Goal: Transaction & Acquisition: Obtain resource

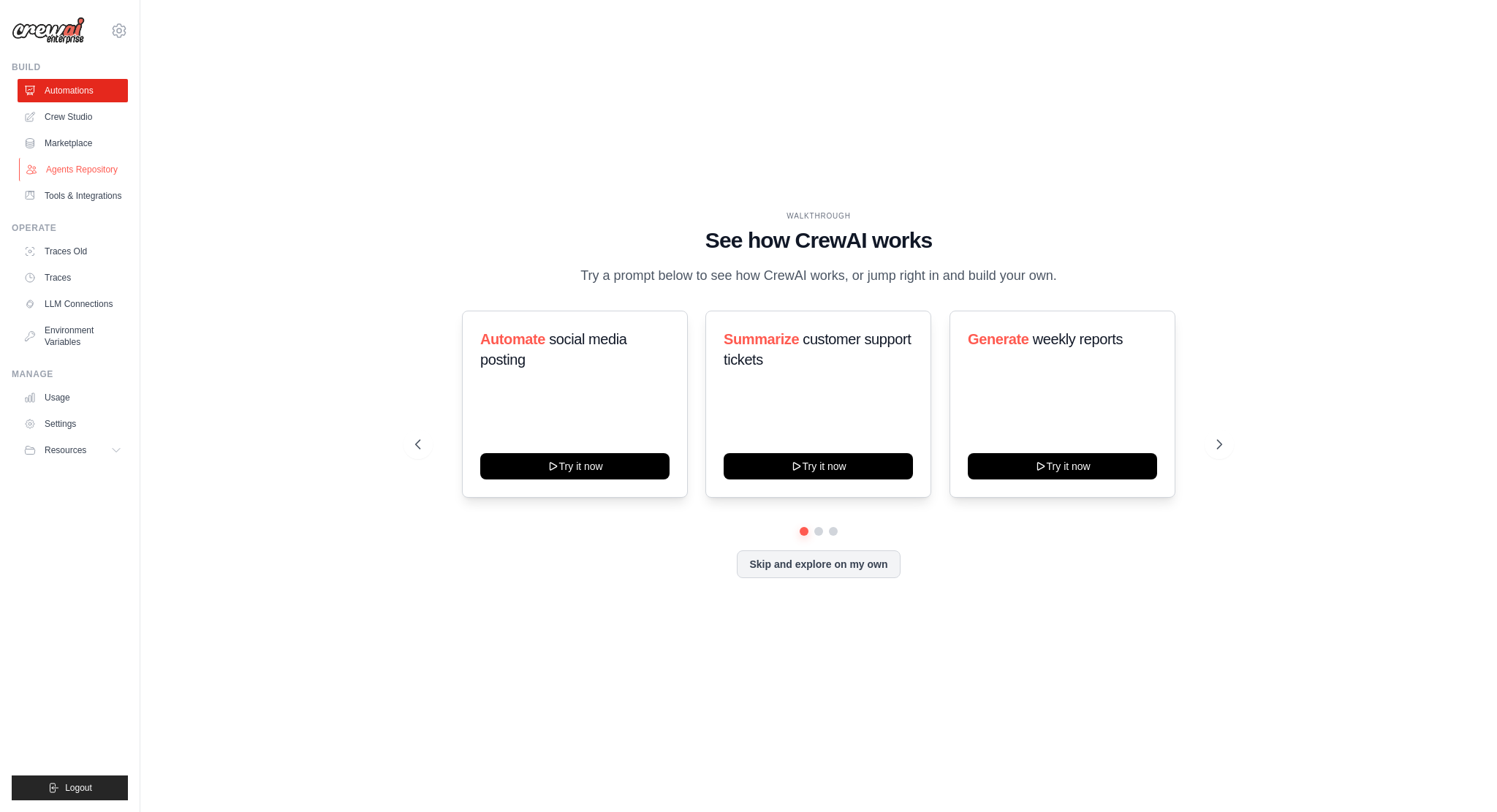
click at [80, 169] on link "Agents Repository" at bounding box center [74, 170] width 110 height 23
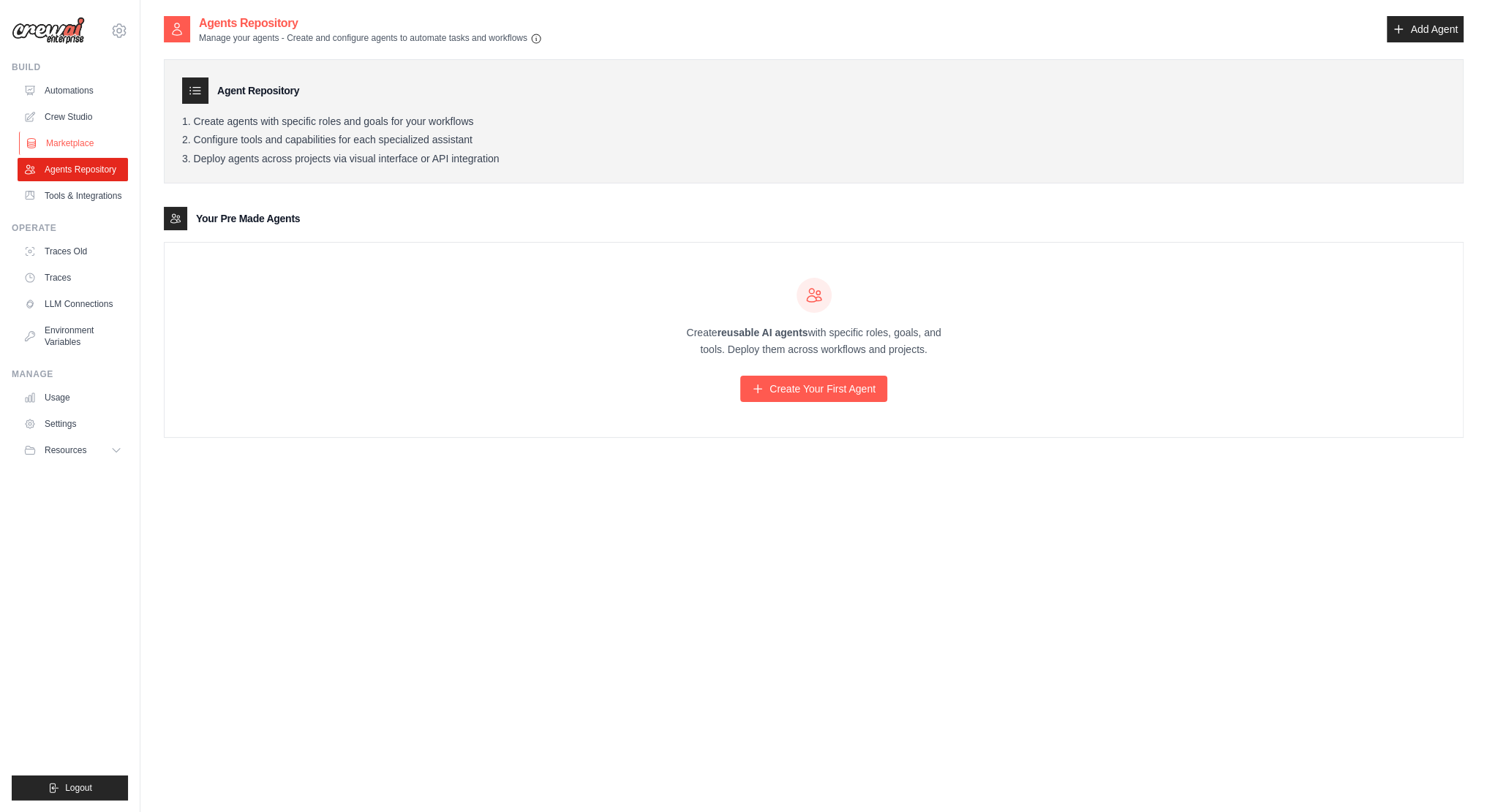
click at [79, 138] on link "Marketplace" at bounding box center [74, 143] width 110 height 23
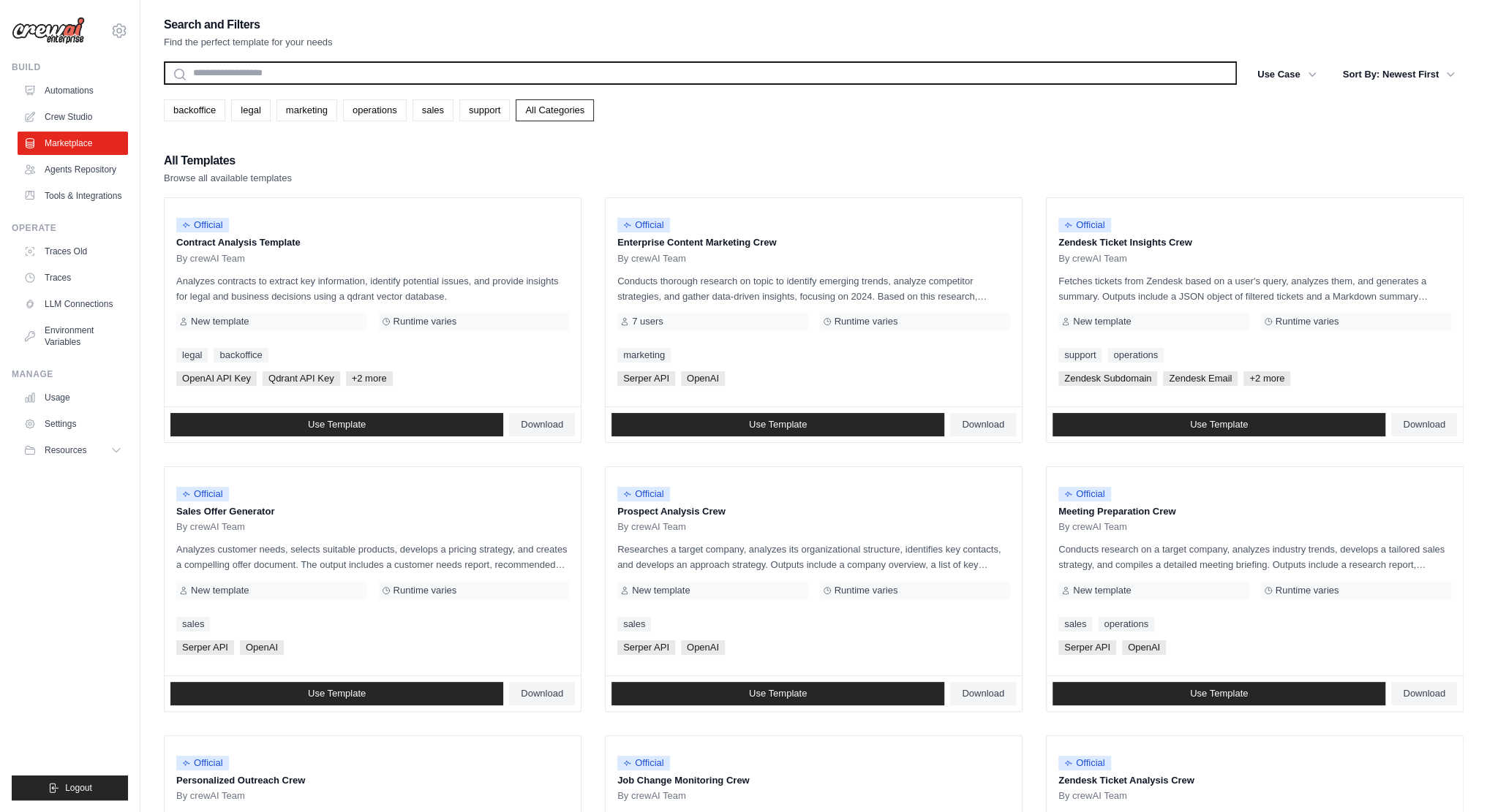
click at [342, 79] on input "text" at bounding box center [700, 73] width 1072 height 23
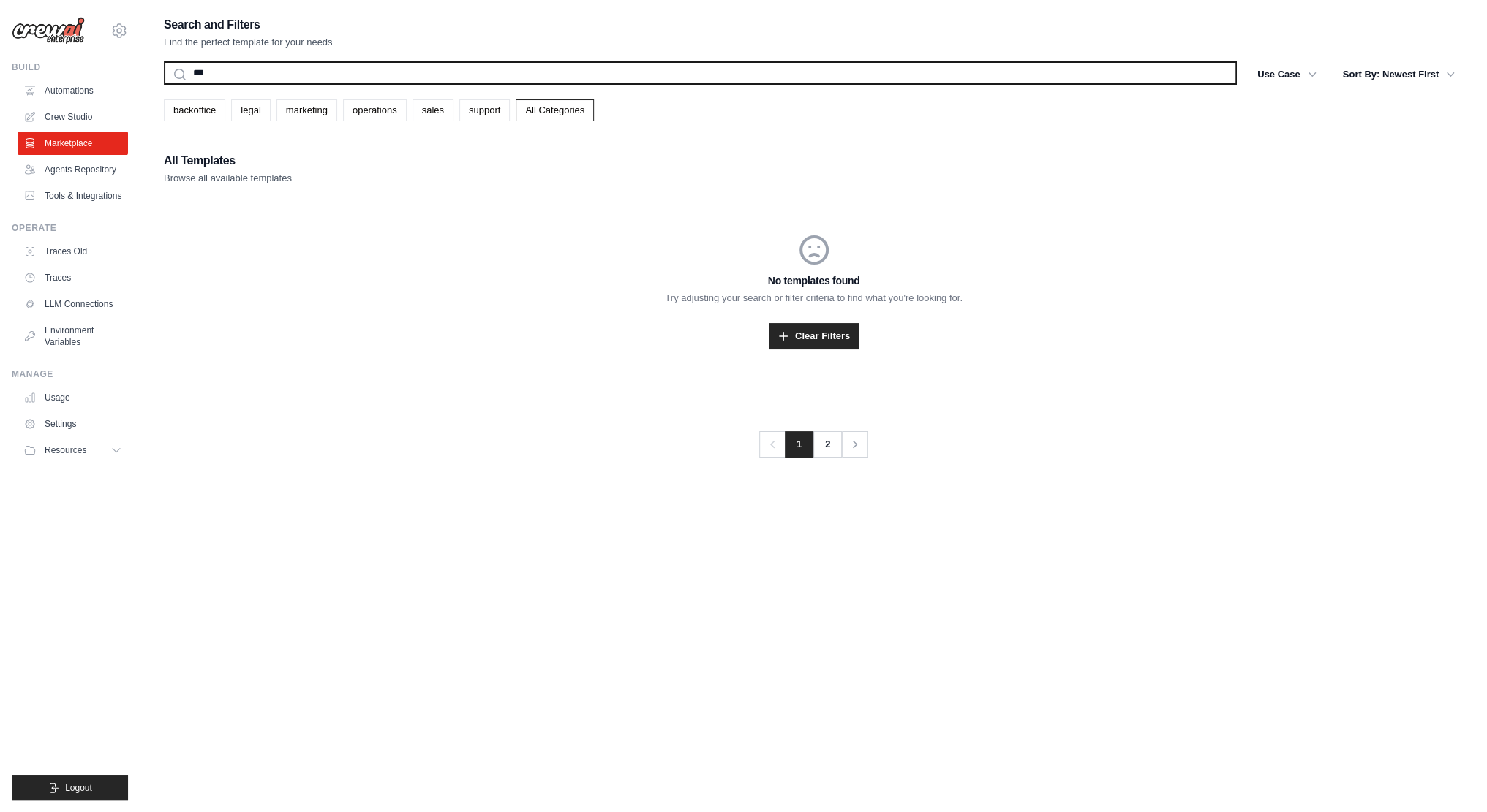
type input "**"
type input "*"
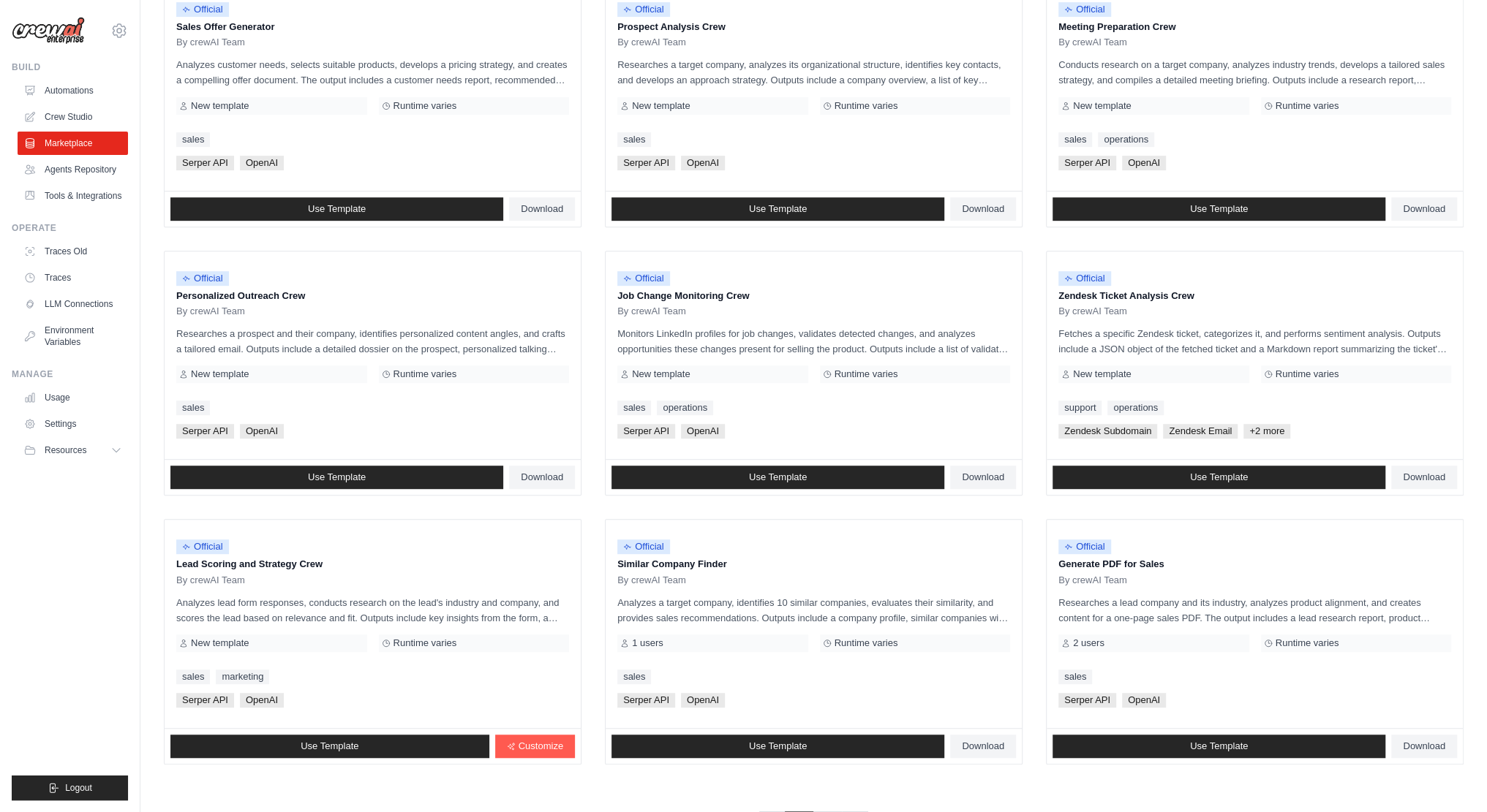
scroll to position [539, 0]
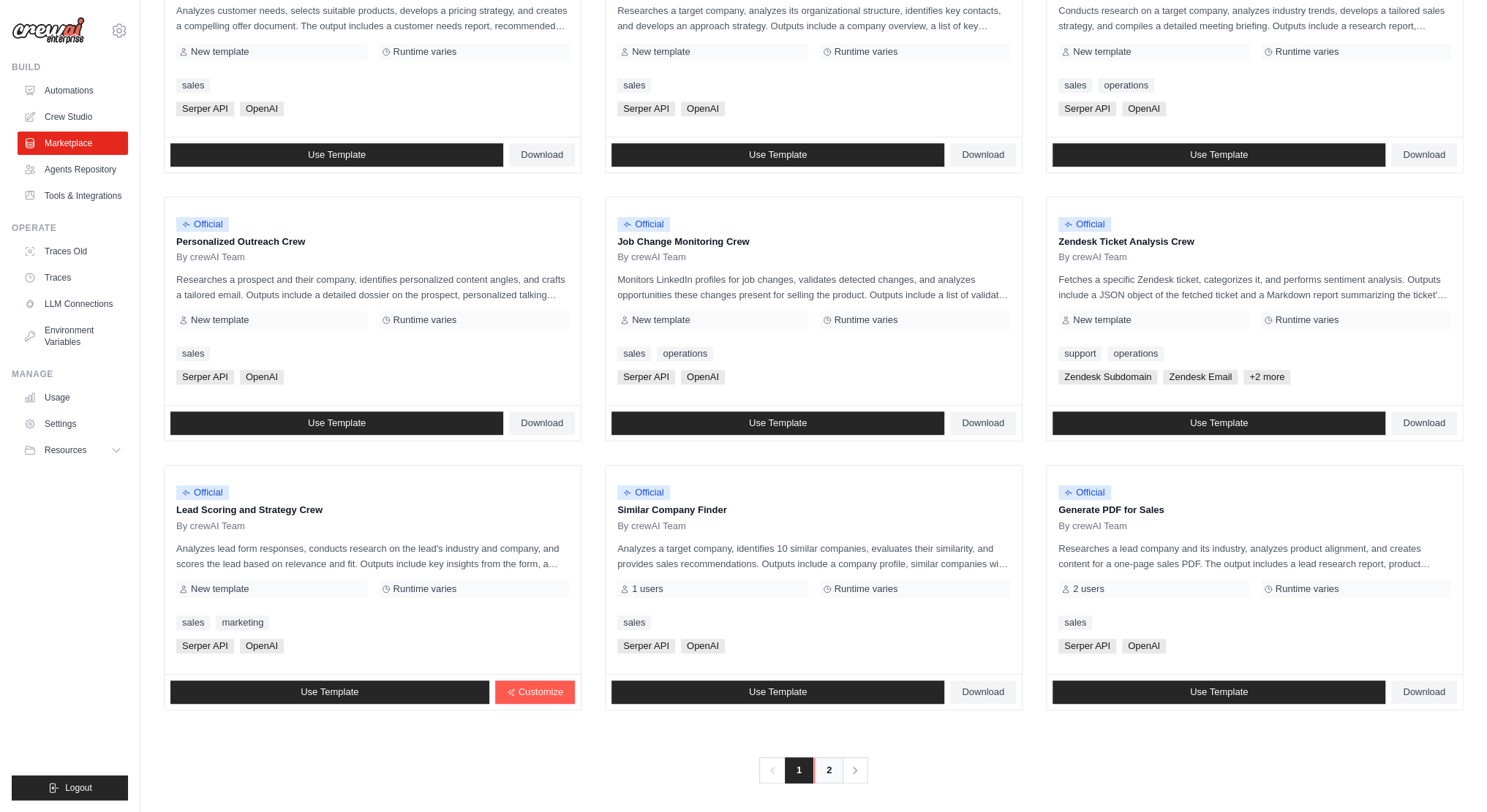
click at [829, 763] on link "2" at bounding box center [828, 769] width 29 height 26
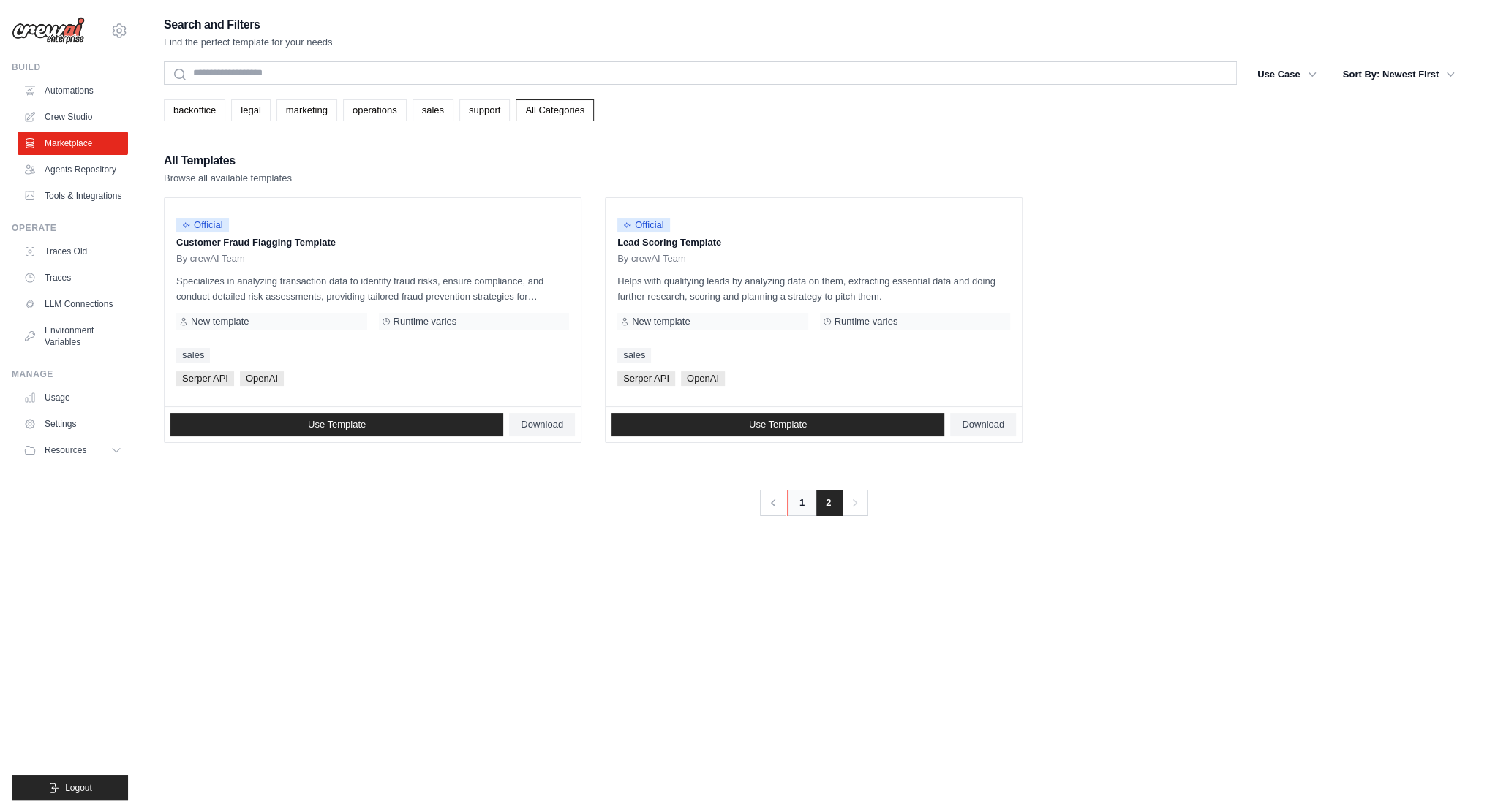
click at [803, 505] on link "1" at bounding box center [801, 502] width 29 height 26
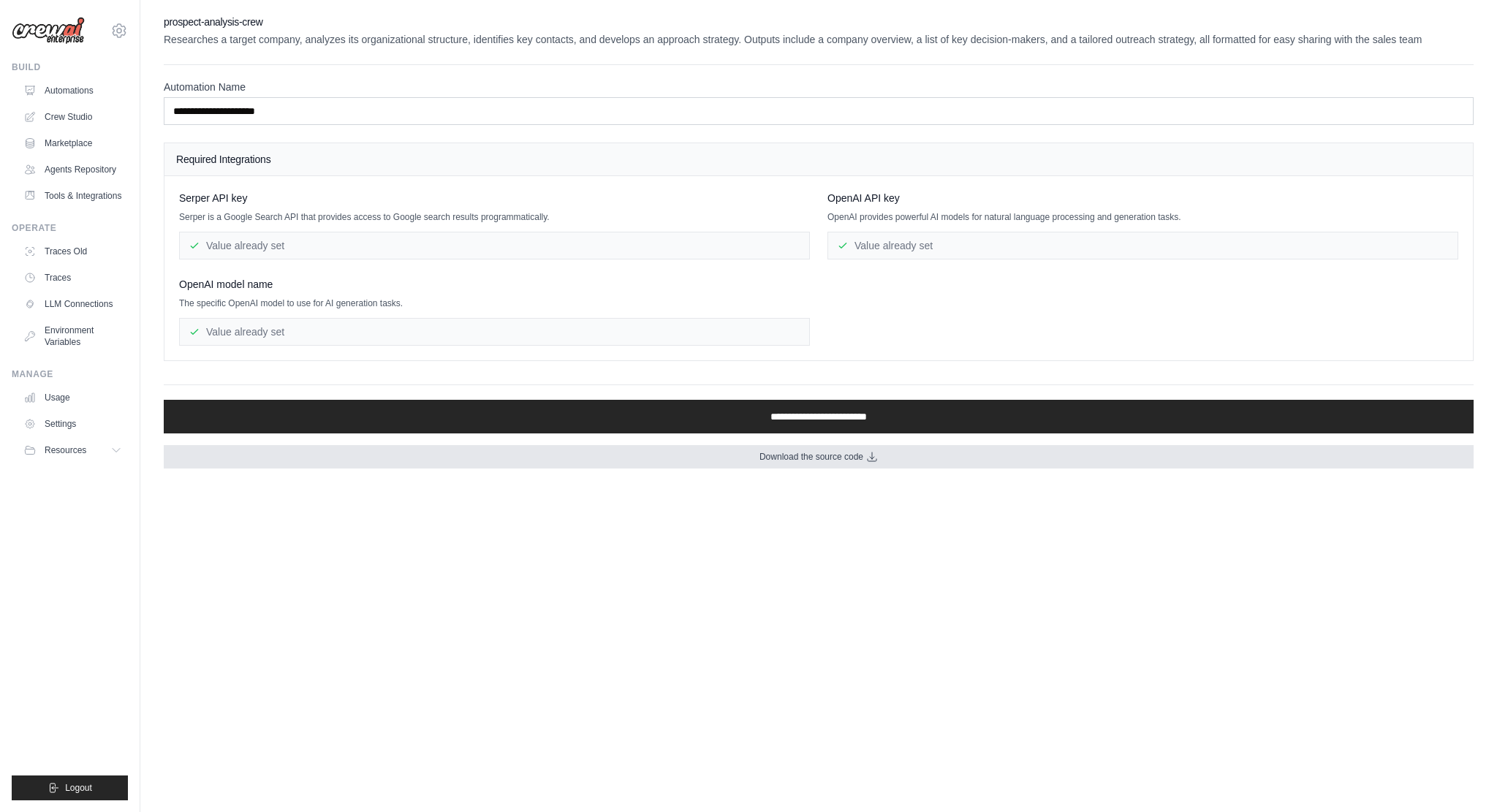
click at [802, 463] on link "Download the source code" at bounding box center [819, 457] width 1310 height 23
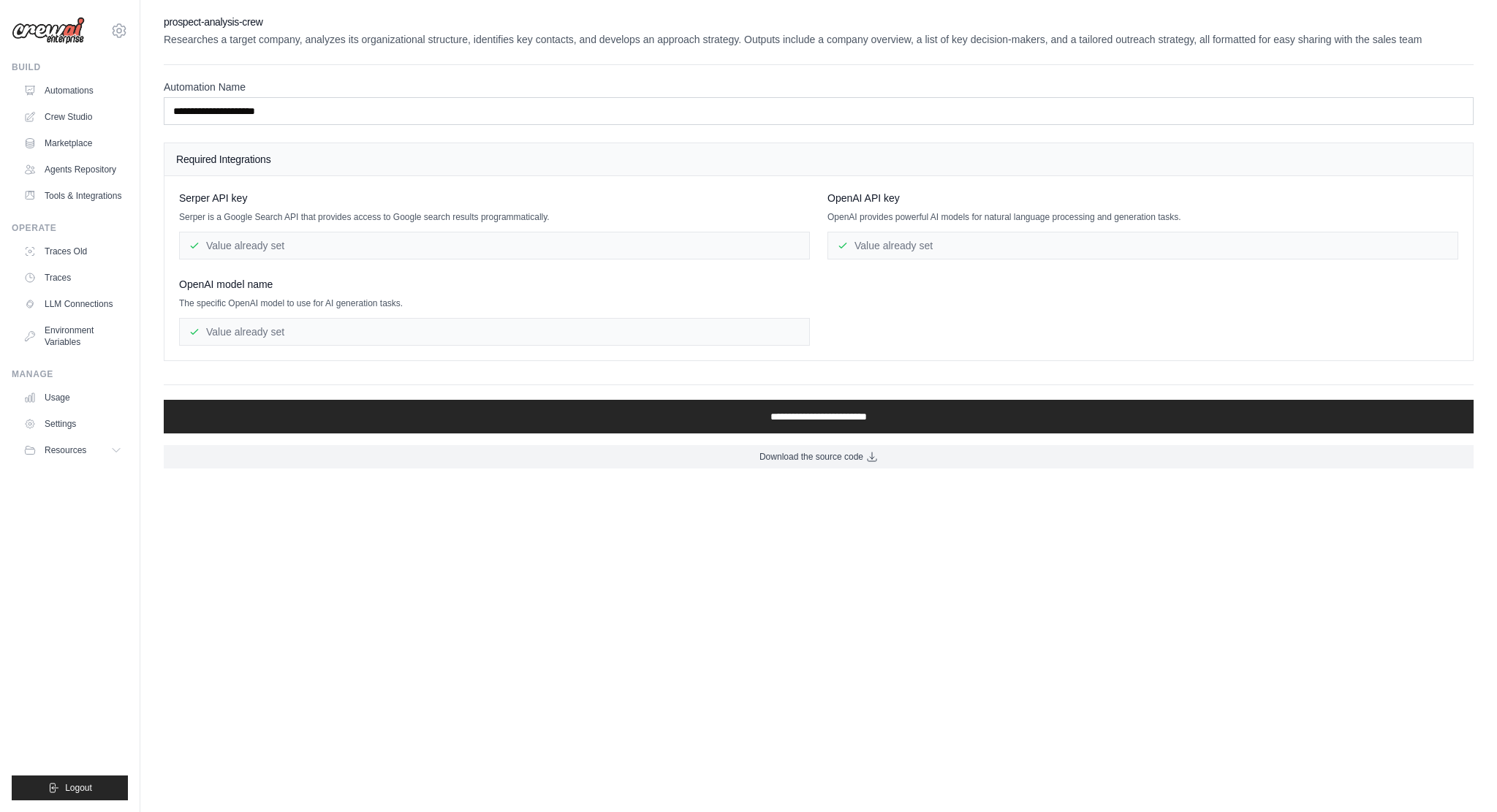
click at [241, 607] on body "[EMAIL_ADDRESS][DOMAIN_NAME] Settings Build Automations" at bounding box center [748, 406] width 1497 height 812
